Goal: Information Seeking & Learning: Learn about a topic

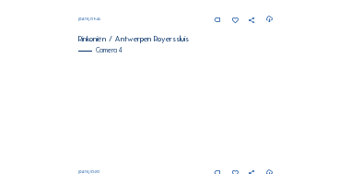
scroll to position [785, 0]
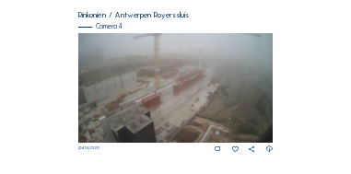
click at [186, 80] on img at bounding box center [175, 88] width 194 height 110
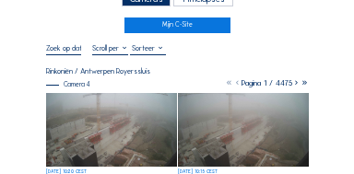
scroll to position [74, 0]
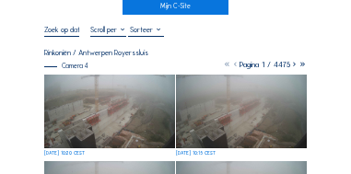
click at [117, 112] on img at bounding box center [109, 112] width 131 height 74
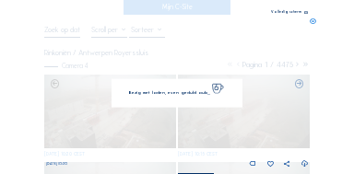
click at [117, 112] on img at bounding box center [177, 87] width 248 height 139
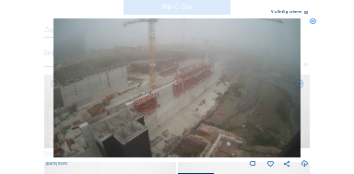
click at [306, 13] on icon at bounding box center [306, 13] width 4 height 5
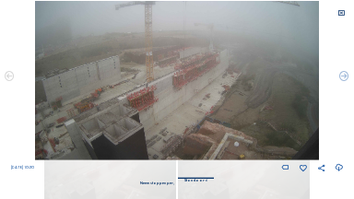
click at [342, 14] on icon at bounding box center [340, 12] width 7 height 7
